Goal: Task Accomplishment & Management: Use online tool/utility

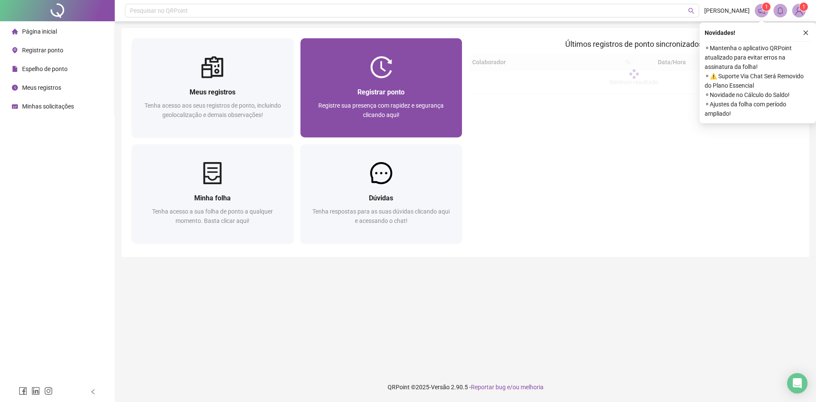
click at [394, 80] on div "Registrar ponto Registre sua presença com rapidez e segurança clicando aqui!" at bounding box center [381, 107] width 162 height 59
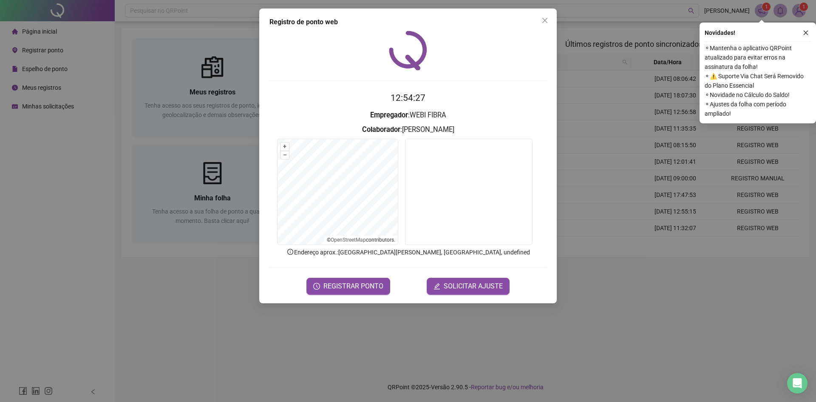
click at [374, 280] on button "REGISTRAR PONTO" at bounding box center [348, 285] width 84 height 17
